Goal: Find specific page/section: Find specific page/section

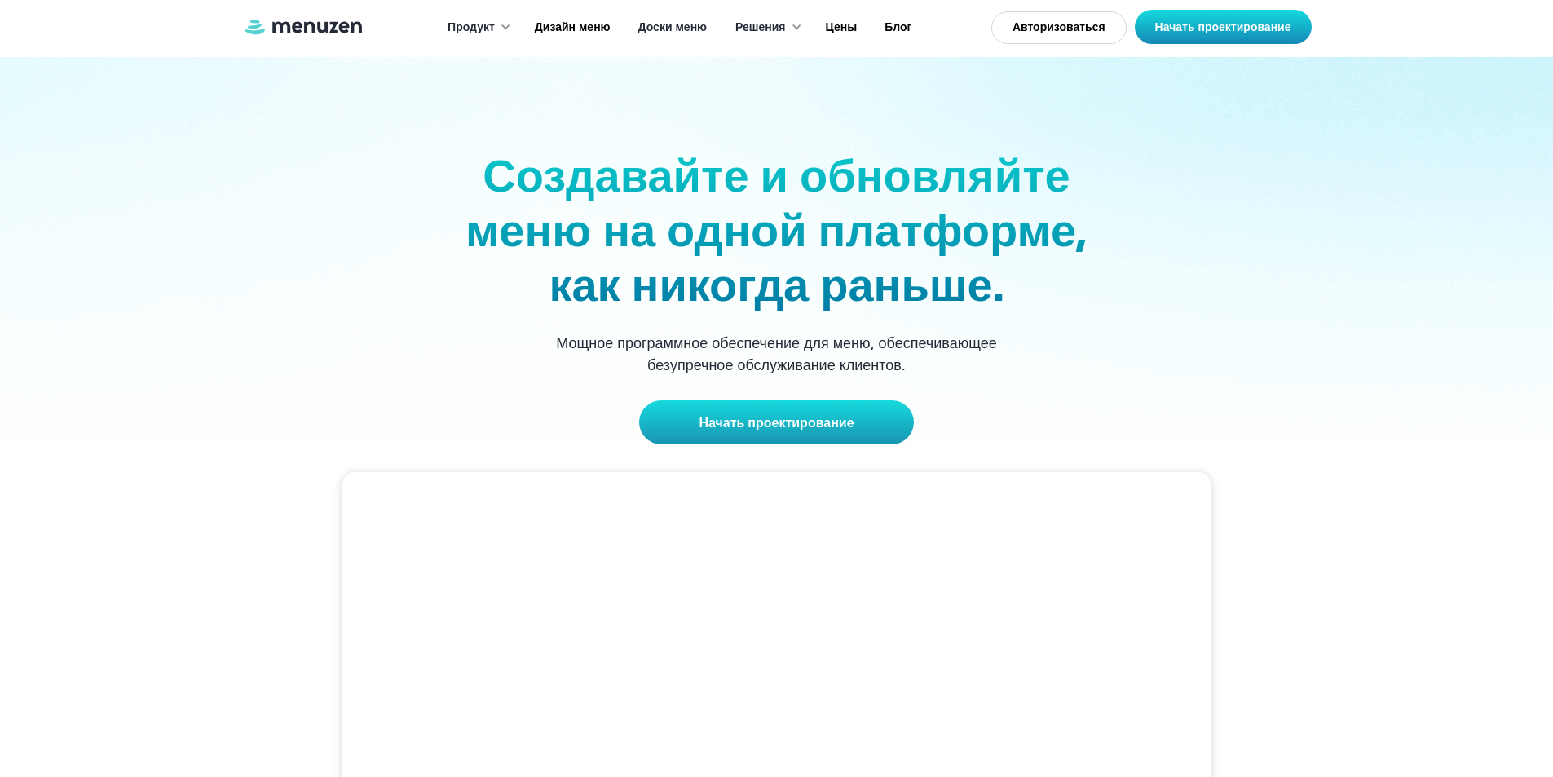
click at [690, 19] on font "Доски меню" at bounding box center [672, 27] width 68 height 16
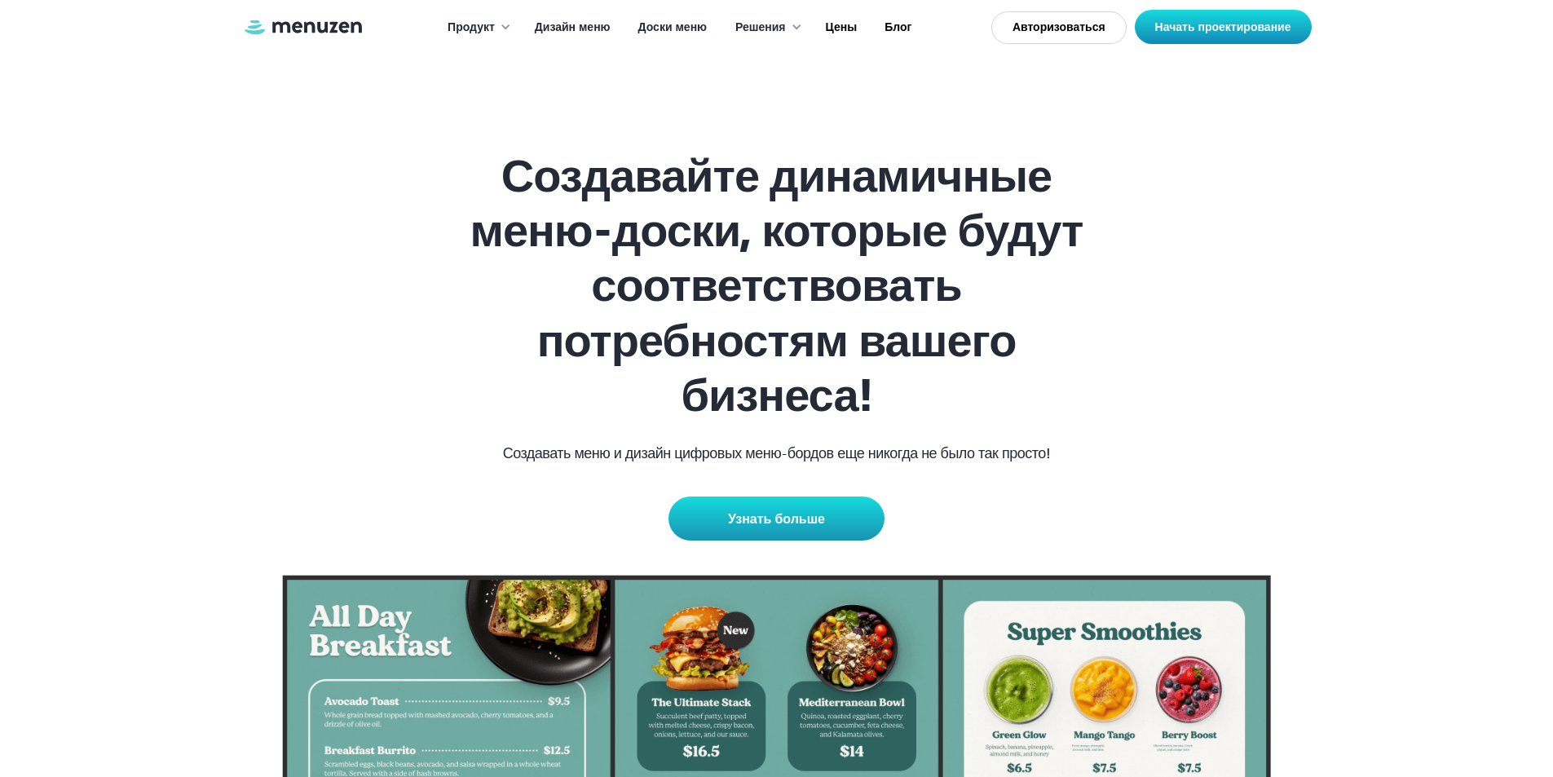
click at [578, 28] on font "Дизайн меню" at bounding box center [573, 27] width 76 height 16
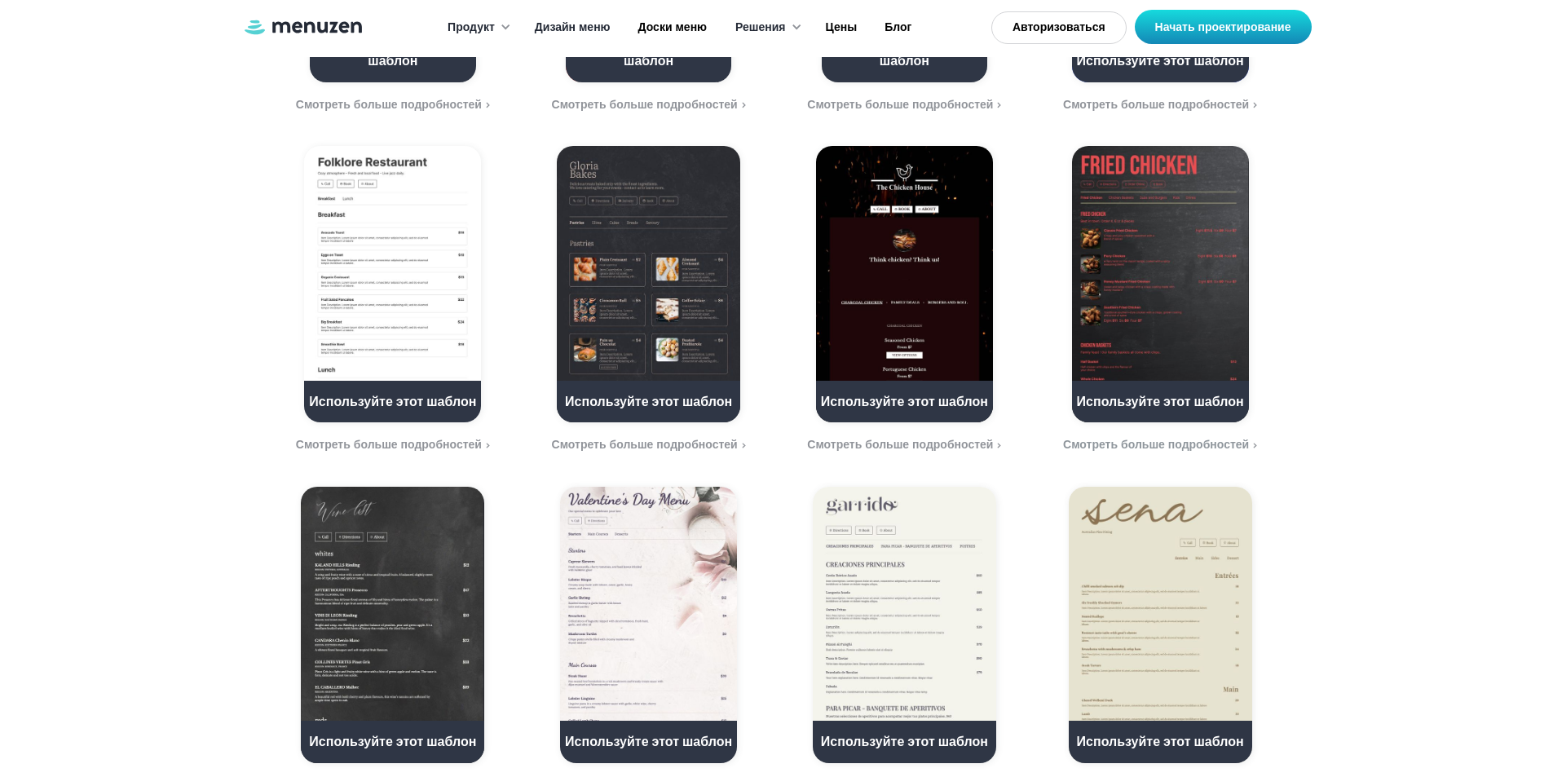
scroll to position [1630, 0]
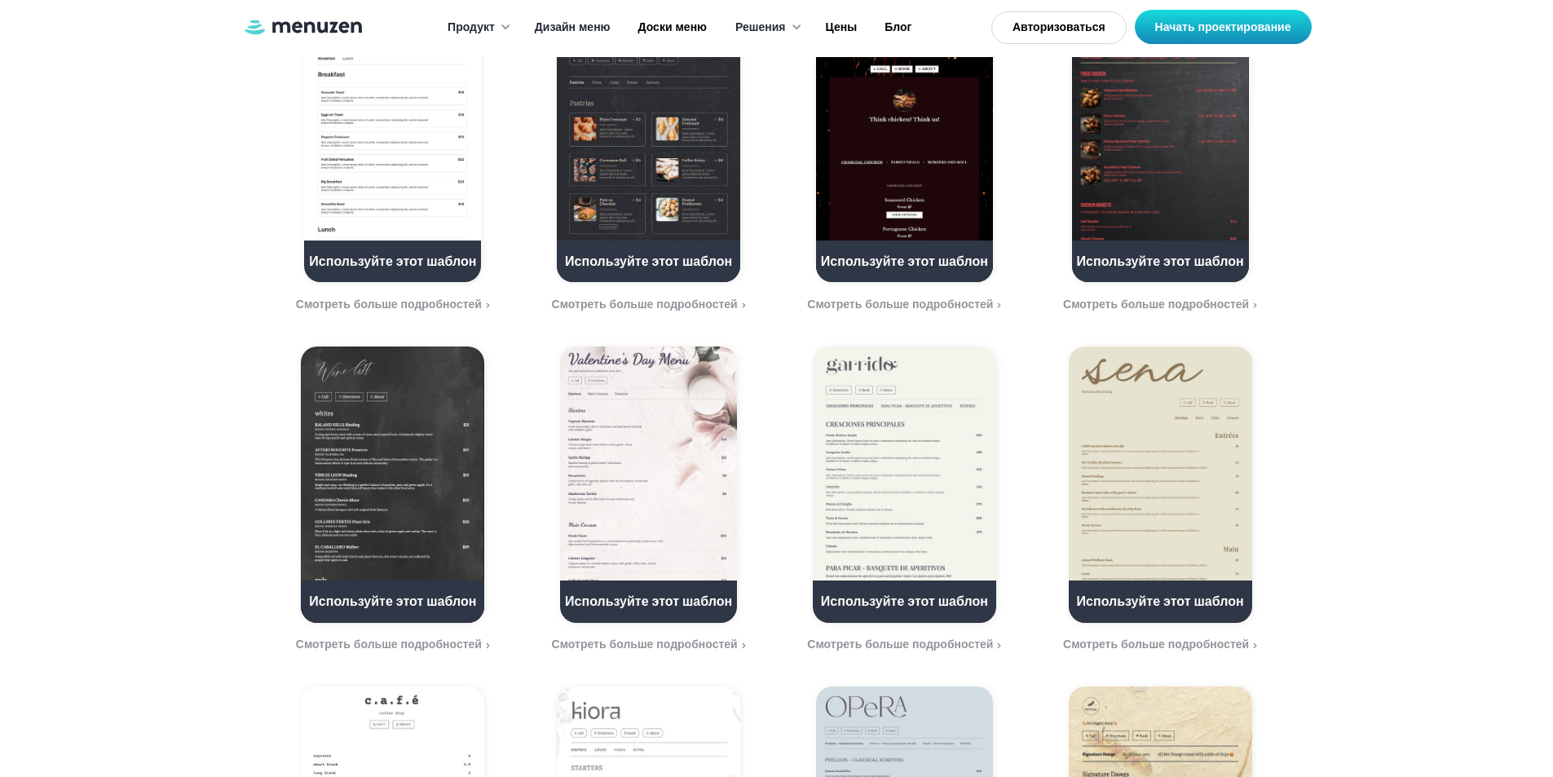
click at [644, 498] on img at bounding box center [648, 484] width 177 height 276
